Goal: Find specific page/section: Find specific page/section

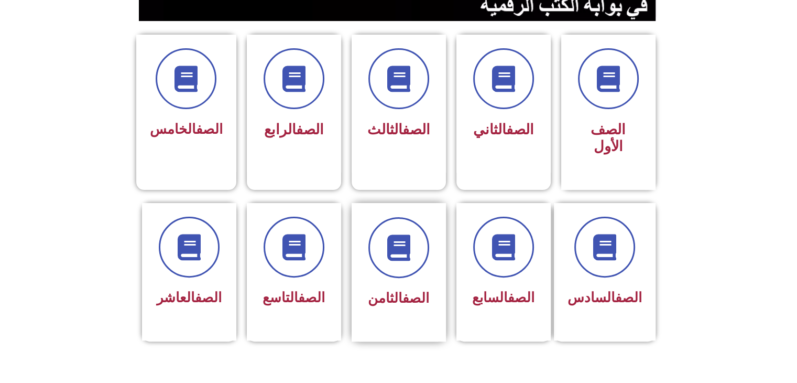
scroll to position [262, 0]
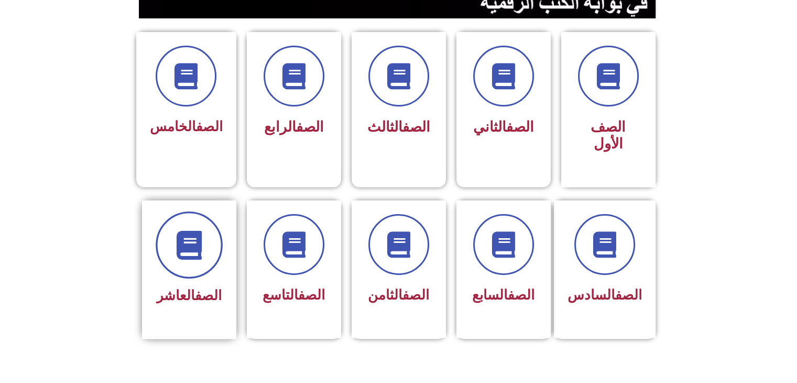
click at [191, 254] on span at bounding box center [189, 244] width 67 height 67
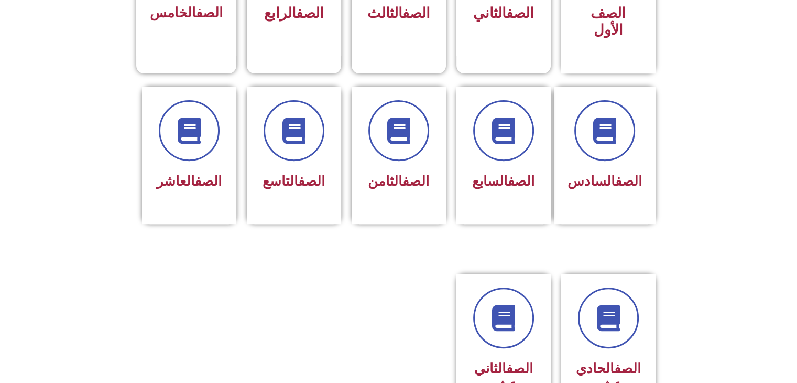
scroll to position [419, 0]
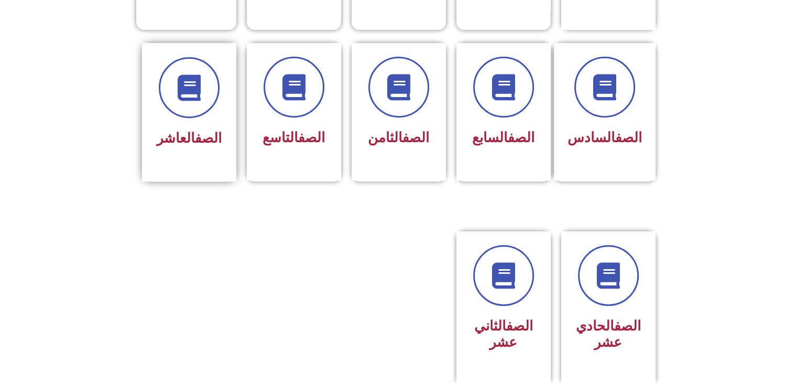
click at [203, 130] on link "الصف" at bounding box center [208, 138] width 27 height 16
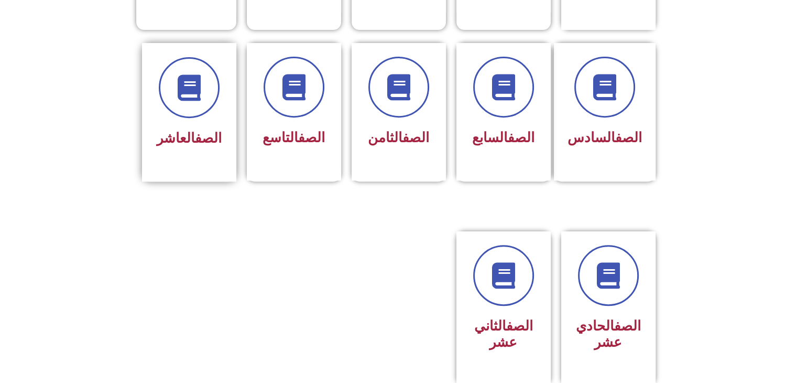
click at [195, 130] on link "الصف" at bounding box center [208, 138] width 27 height 16
click at [210, 129] on div "الصف العاشر" at bounding box center [189, 139] width 66 height 26
click at [206, 94] on div at bounding box center [189, 87] width 66 height 61
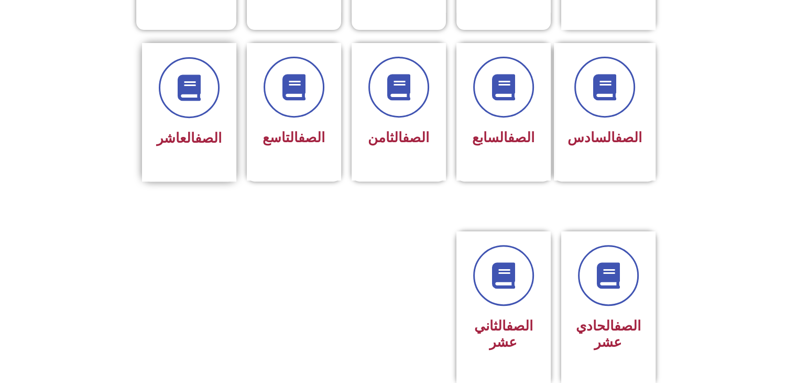
click at [206, 94] on div at bounding box center [189, 87] width 66 height 61
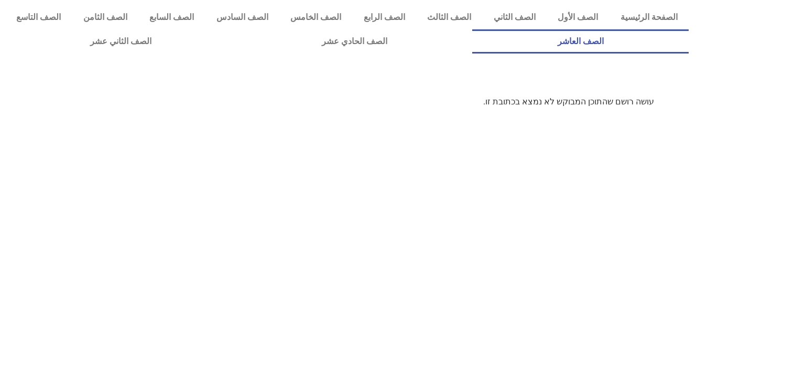
click at [472, 29] on link "الصف العاشر" at bounding box center [580, 41] width 217 height 24
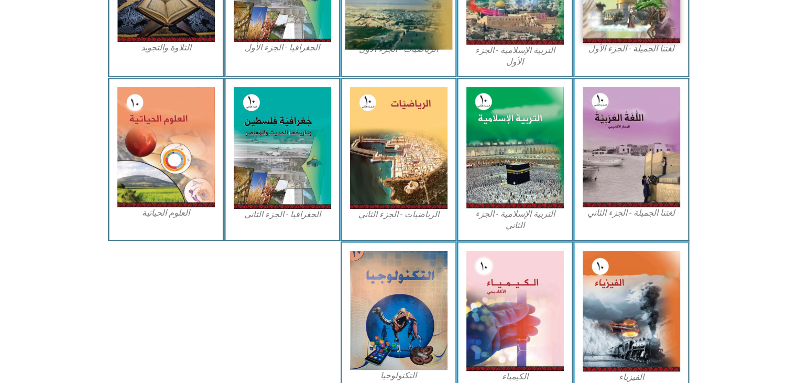
scroll to position [419, 0]
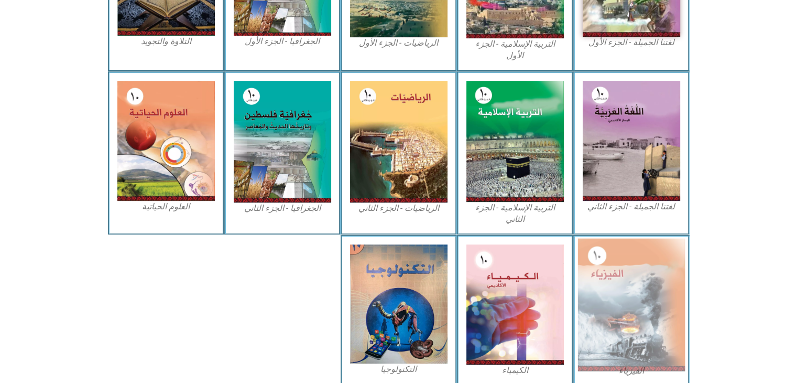
click at [606, 297] on img at bounding box center [631, 304] width 107 height 133
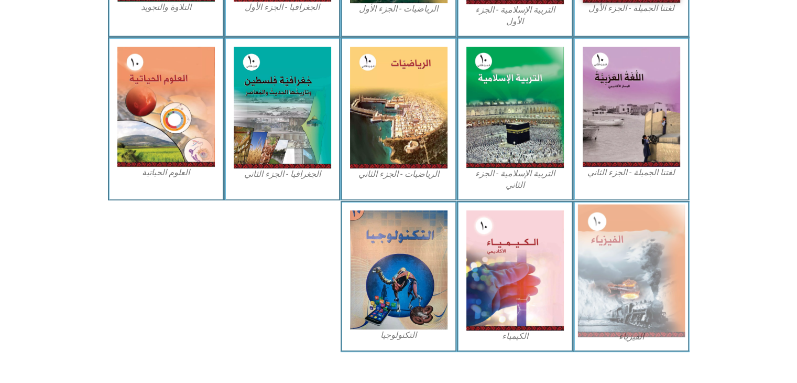
scroll to position [456, 0]
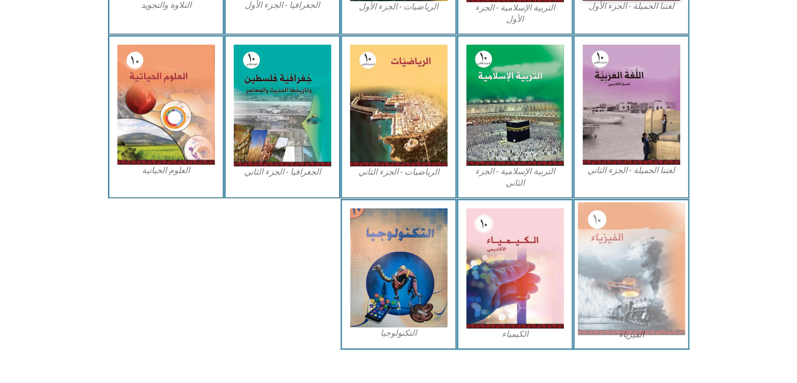
click at [632, 286] on img at bounding box center [631, 268] width 107 height 133
click at [654, 279] on img at bounding box center [631, 268] width 107 height 133
click at [639, 268] on img at bounding box center [631, 268] width 107 height 133
click at [640, 268] on img at bounding box center [631, 268] width 107 height 133
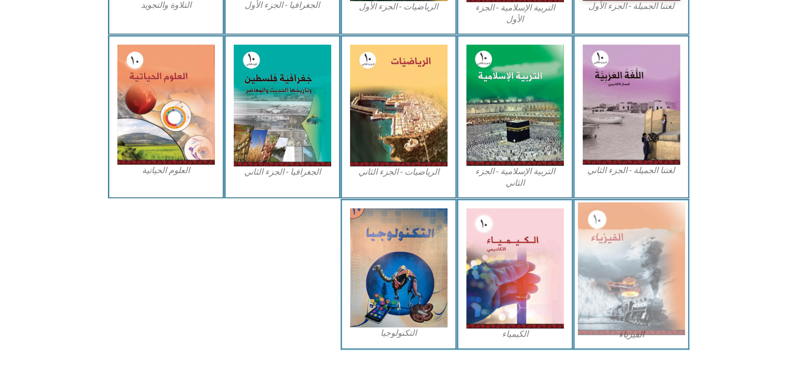
click at [640, 268] on img at bounding box center [631, 268] width 107 height 133
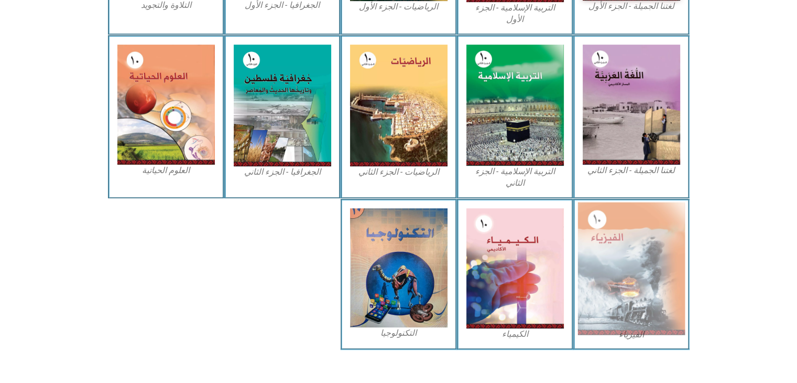
click at [640, 268] on img at bounding box center [631, 268] width 107 height 133
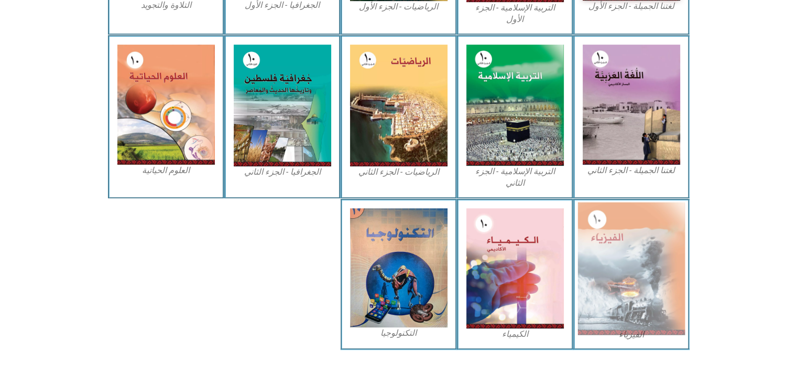
click at [640, 268] on img at bounding box center [631, 268] width 107 height 133
click at [610, 261] on img at bounding box center [631, 268] width 107 height 133
click at [611, 261] on img at bounding box center [631, 268] width 107 height 133
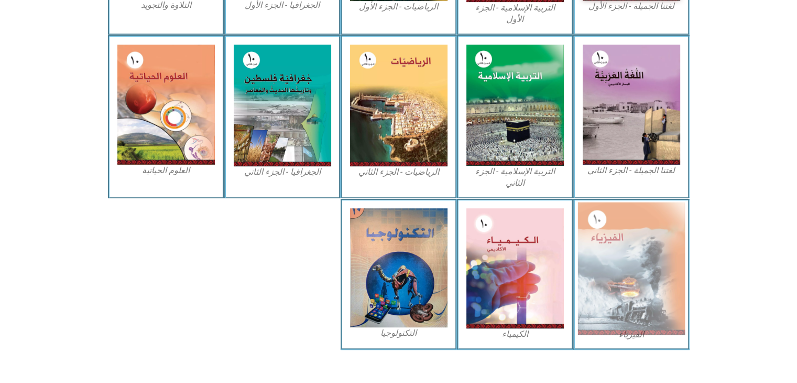
click at [611, 261] on img at bounding box center [631, 268] width 107 height 133
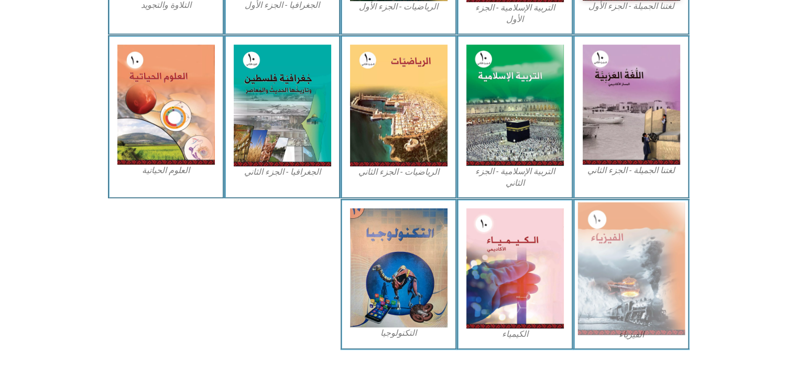
click at [611, 261] on img at bounding box center [631, 268] width 107 height 133
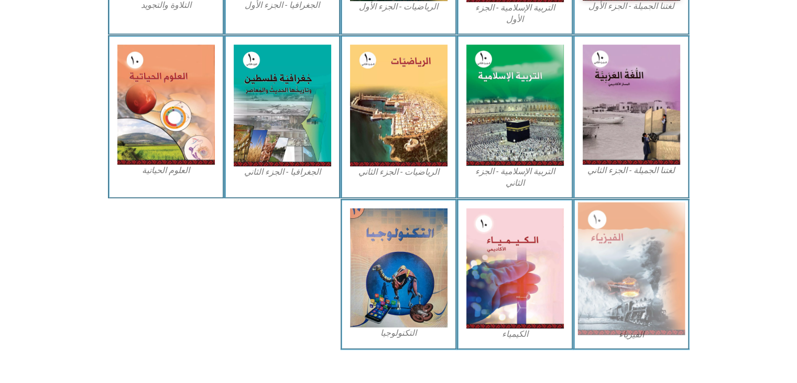
click at [611, 261] on img at bounding box center [631, 268] width 107 height 133
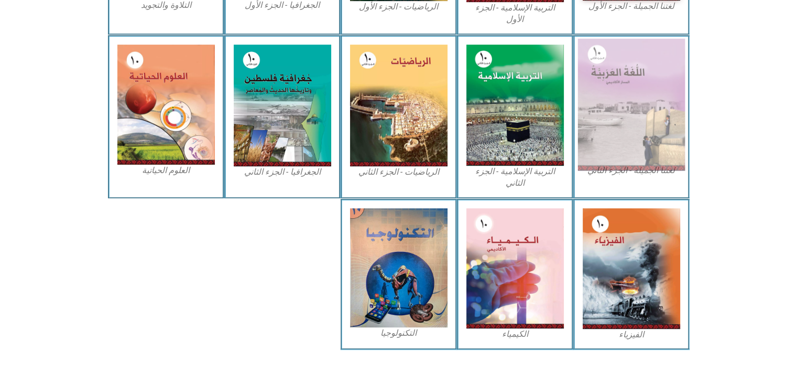
click at [642, 142] on img at bounding box center [631, 104] width 107 height 132
click at [642, 143] on img at bounding box center [631, 104] width 107 height 132
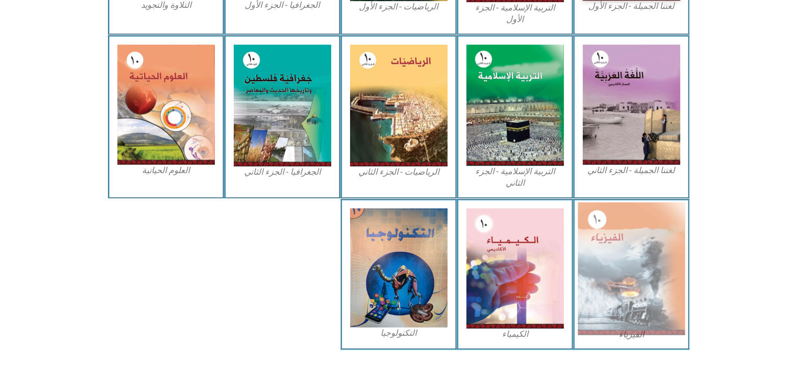
click at [654, 240] on img at bounding box center [631, 268] width 107 height 133
drag, startPoint x: 661, startPoint y: 229, endPoint x: 656, endPoint y: 231, distance: 5.4
drag, startPoint x: 656, startPoint y: 231, endPoint x: 652, endPoint y: 193, distance: 38.5
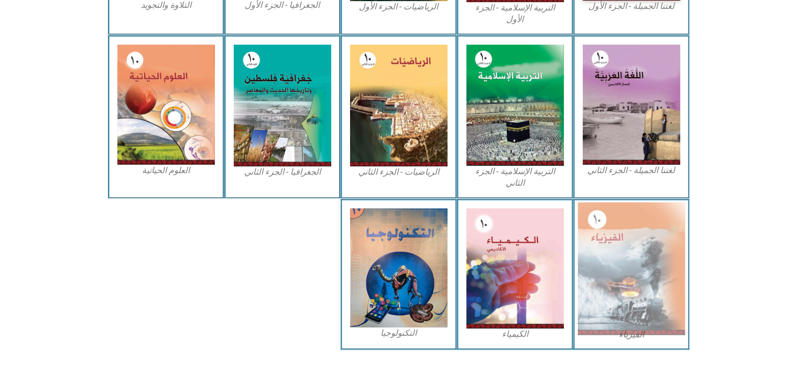
click at [652, 202] on img at bounding box center [631, 268] width 107 height 133
drag, startPoint x: 650, startPoint y: 214, endPoint x: 648, endPoint y: 219, distance: 5.6
click at [648, 219] on img at bounding box center [631, 268] width 107 height 133
click at [651, 217] on img at bounding box center [631, 268] width 107 height 133
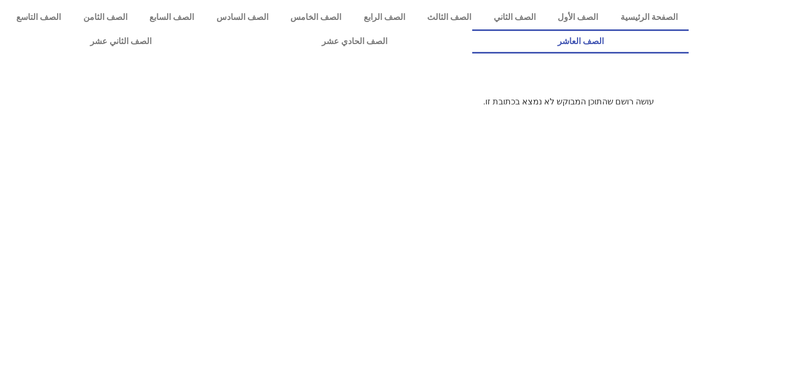
click at [472, 29] on link "الصف العاشر" at bounding box center [580, 41] width 217 height 24
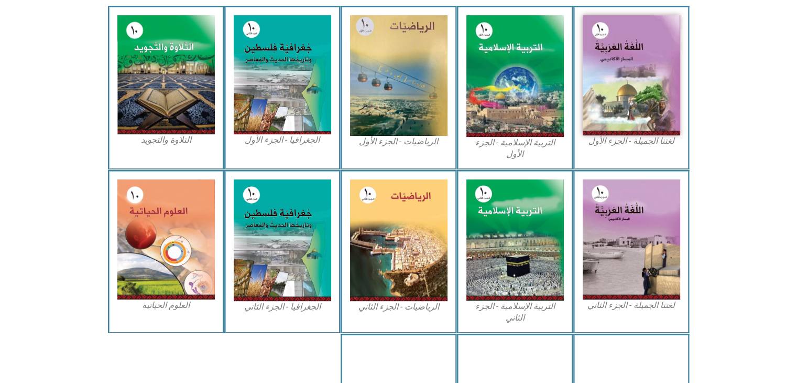
scroll to position [367, 0]
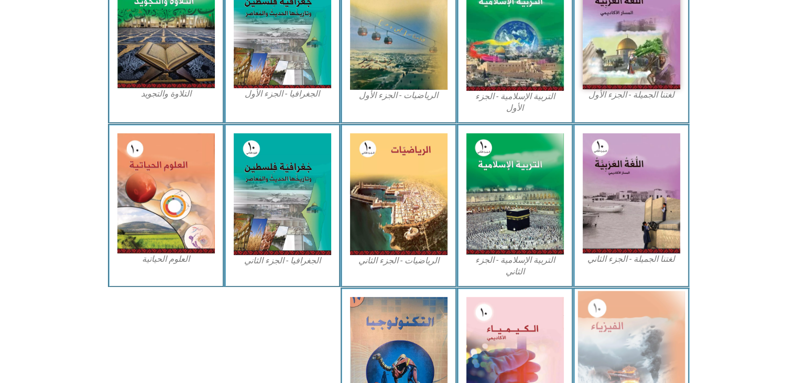
click at [635, 353] on img at bounding box center [631, 356] width 107 height 133
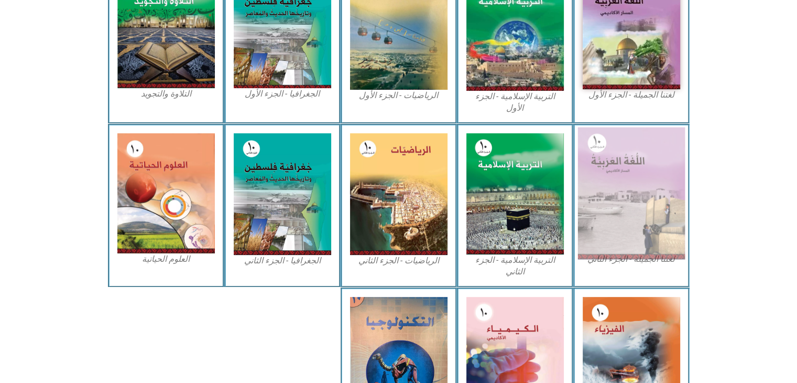
click at [620, 149] on img at bounding box center [631, 193] width 107 height 132
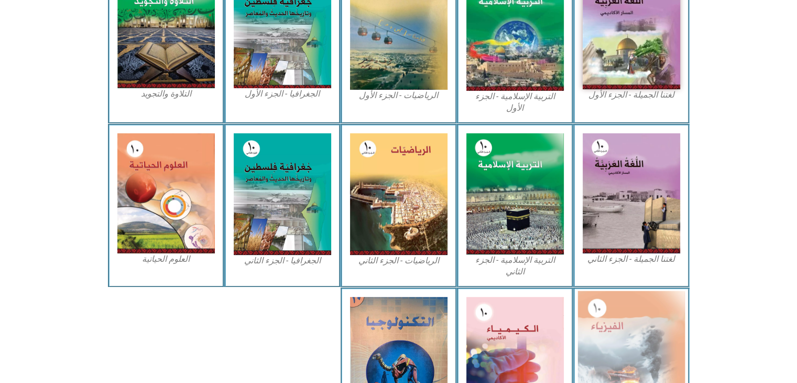
click at [627, 309] on img at bounding box center [631, 356] width 107 height 133
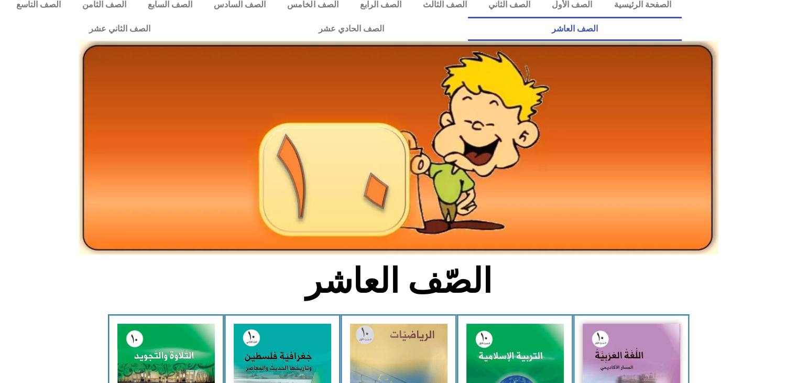
scroll to position [0, 0]
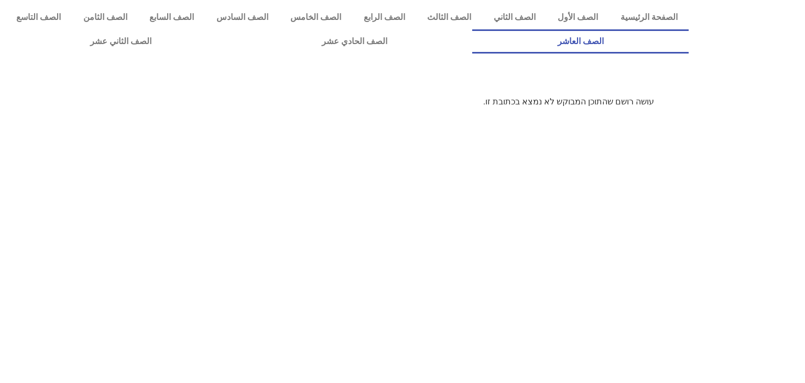
click at [472, 29] on link "الصف العاشر" at bounding box center [580, 41] width 217 height 24
